Goal: Obtain resource: Obtain resource

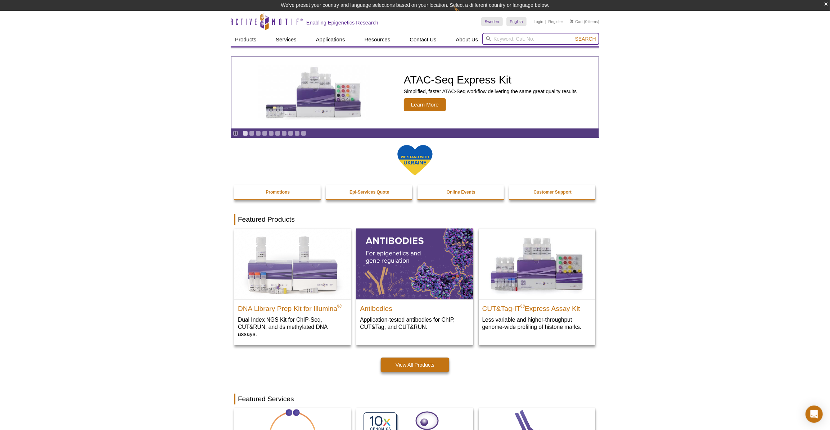
click at [517, 41] on input "search" at bounding box center [540, 39] width 117 height 12
paste input "53157"
type input "53157"
click at [573, 36] on button "Search" at bounding box center [585, 39] width 25 height 6
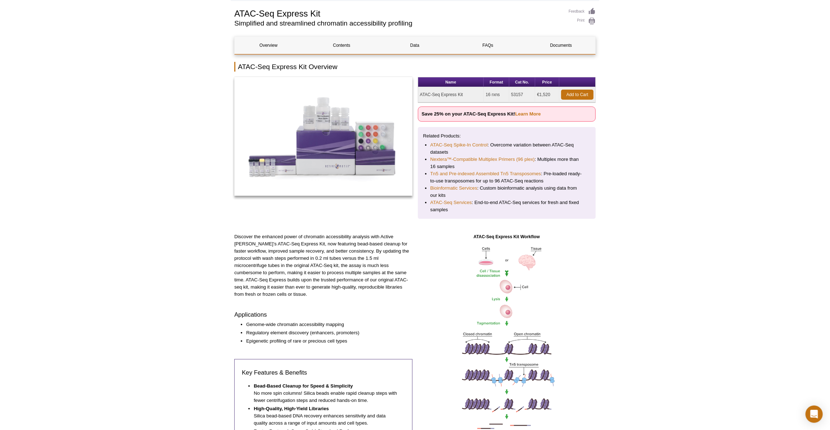
scroll to position [65, 0]
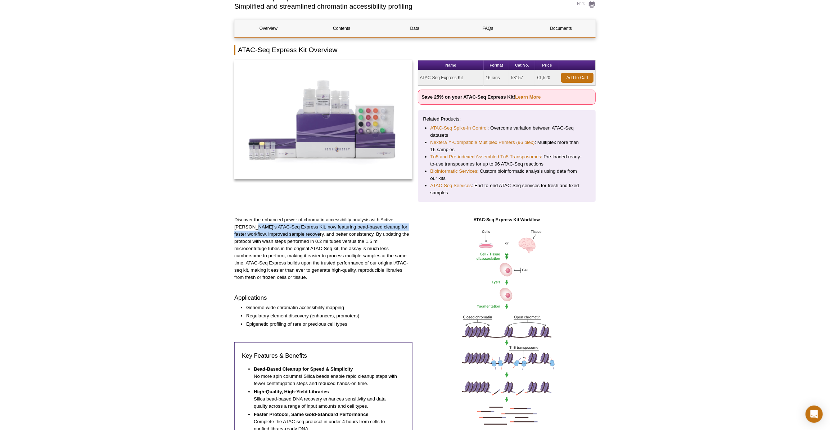
drag, startPoint x: 235, startPoint y: 226, endPoint x: 302, endPoint y: 232, distance: 67.5
click at [302, 232] on p "Discover the enhanced power of chromatin accessibility analysis with Active [PE…" at bounding box center [323, 248] width 178 height 65
drag, startPoint x: 302, startPoint y: 232, endPoint x: 333, endPoint y: 280, distance: 56.8
click at [333, 280] on div "Discover the enhanced power of chromatin accessibility analysis with Active [PE…" at bounding box center [323, 363] width 178 height 294
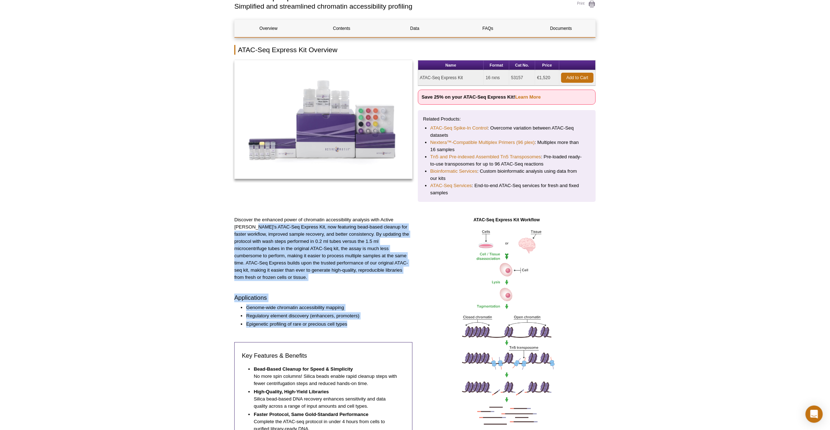
drag, startPoint x: 234, startPoint y: 226, endPoint x: 350, endPoint y: 314, distance: 145.5
click at [350, 314] on div "Discover the enhanced power of chromatin accessibility analysis with Active [PE…" at bounding box center [323, 363] width 178 height 294
copy div "ATAC-Seq Express Kit, now featuring bead-based cleanup for faster workflow, imp…"
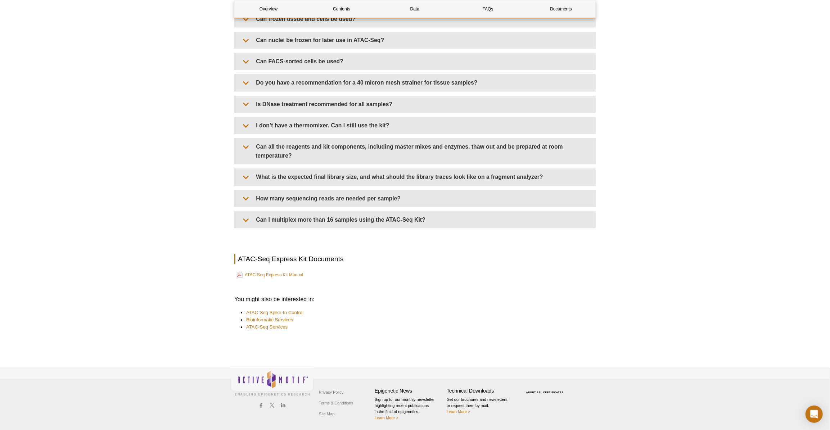
scroll to position [1603, 0]
click at [285, 274] on link "ATAC-Seq Express Kit Manual" at bounding box center [270, 274] width 66 height 9
